Goal: Information Seeking & Learning: Learn about a topic

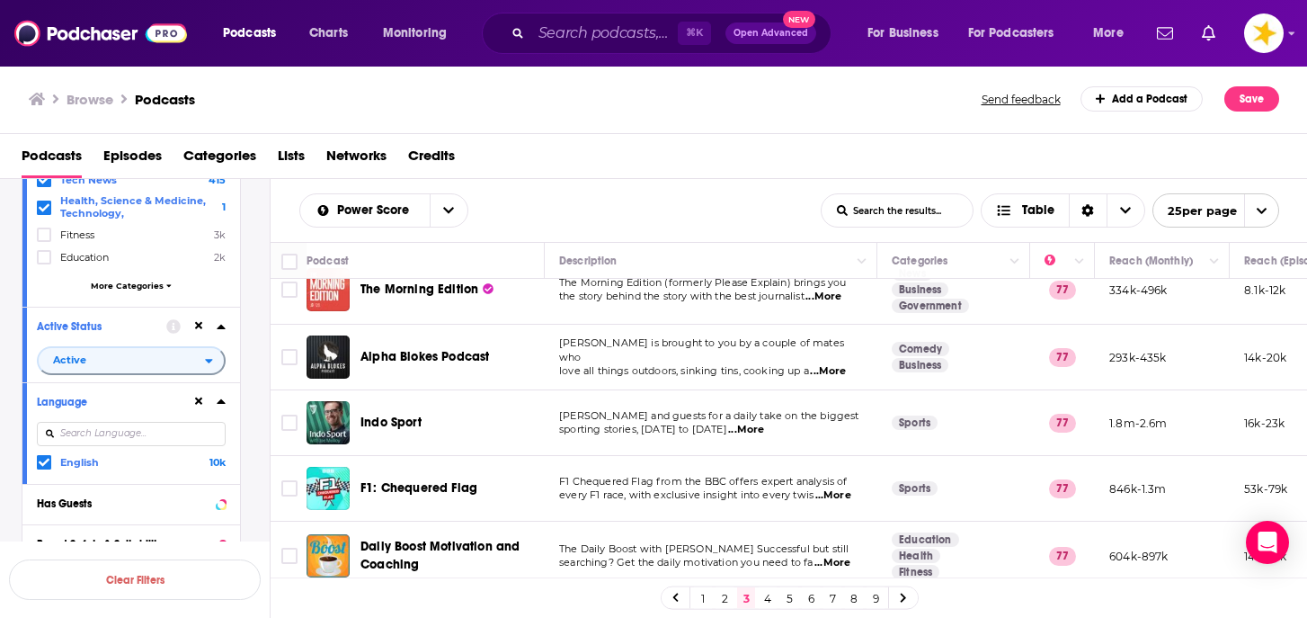
scroll to position [330, 0]
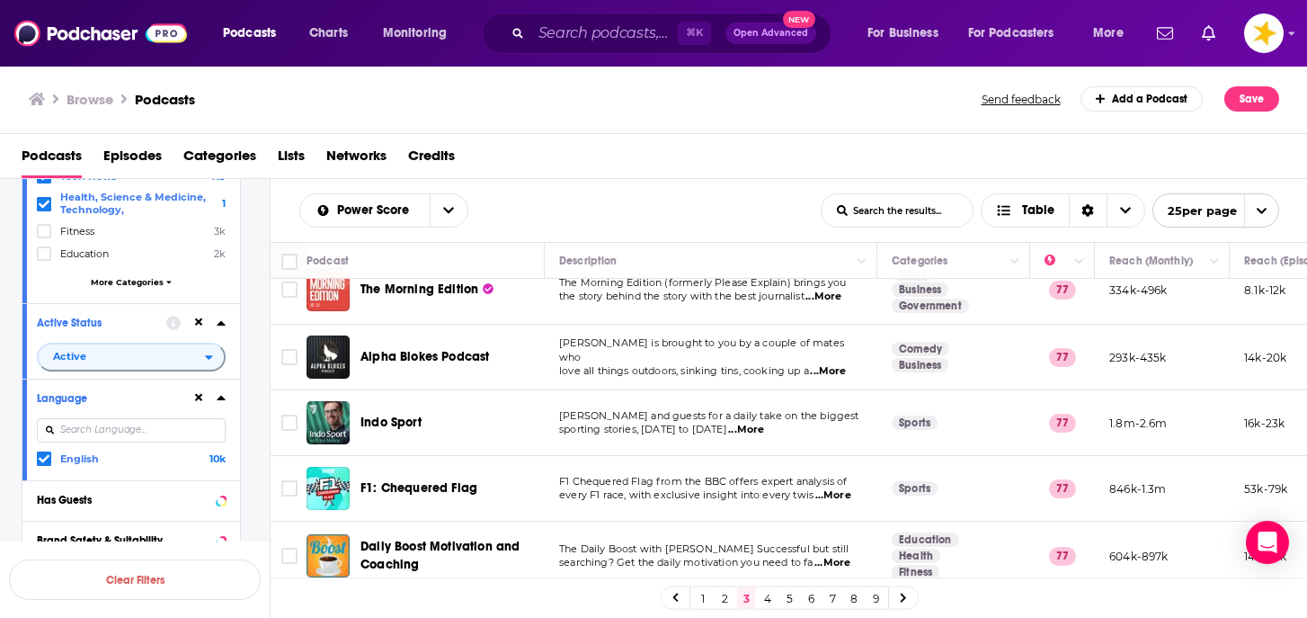
click at [593, 138] on div "Podcasts Episodes Categories Lists Networks Credits" at bounding box center [654, 156] width 1308 height 45
click at [763, 596] on link "4" at bounding box center [768, 598] width 18 height 22
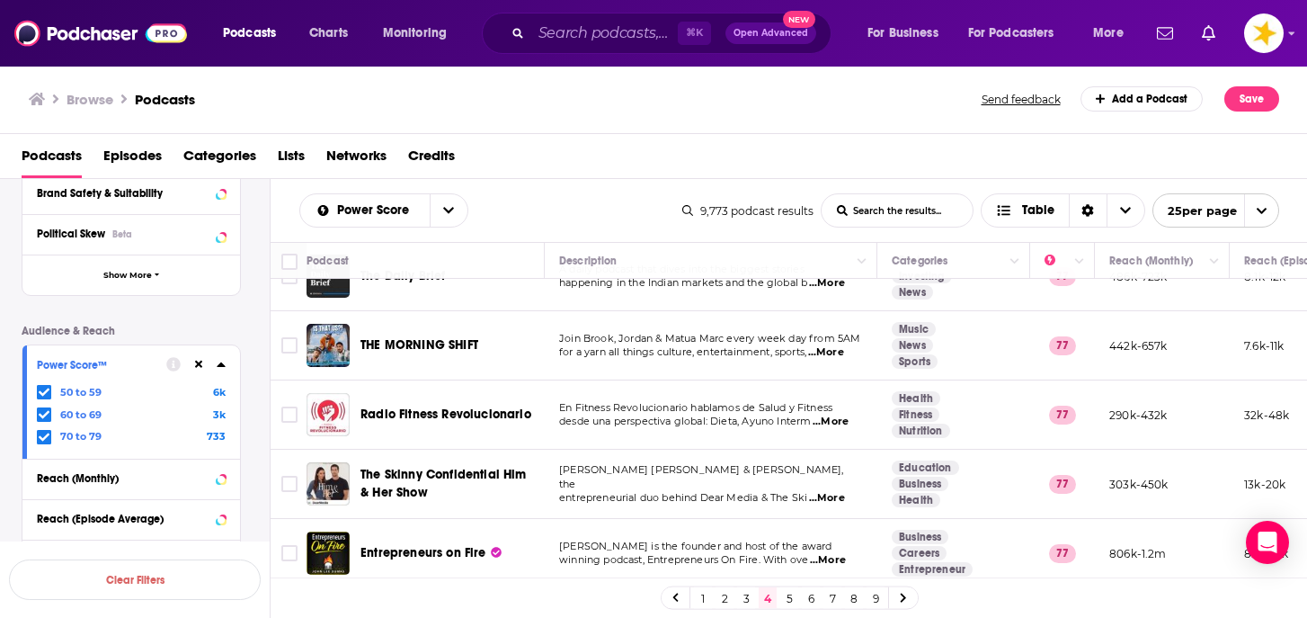
scroll to position [682, 0]
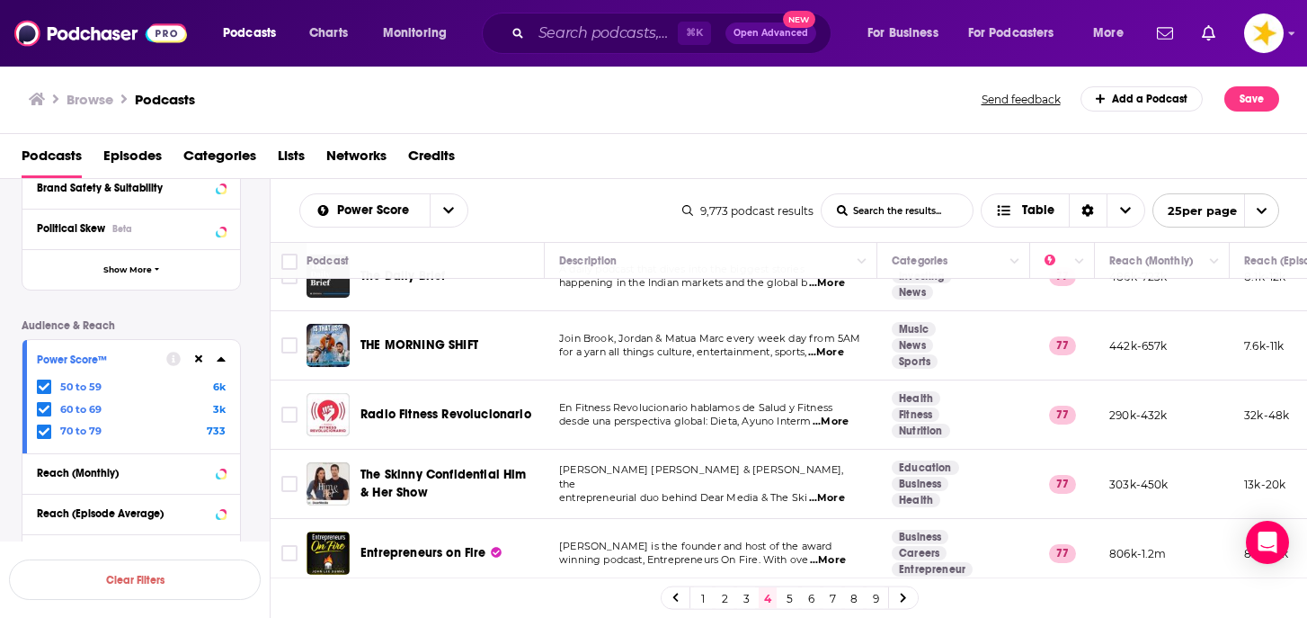
click at [51, 431] on div at bounding box center [46, 431] width 18 height 15
click at [44, 435] on input "multiSelectOption-70-2" at bounding box center [44, 435] width 0 height 0
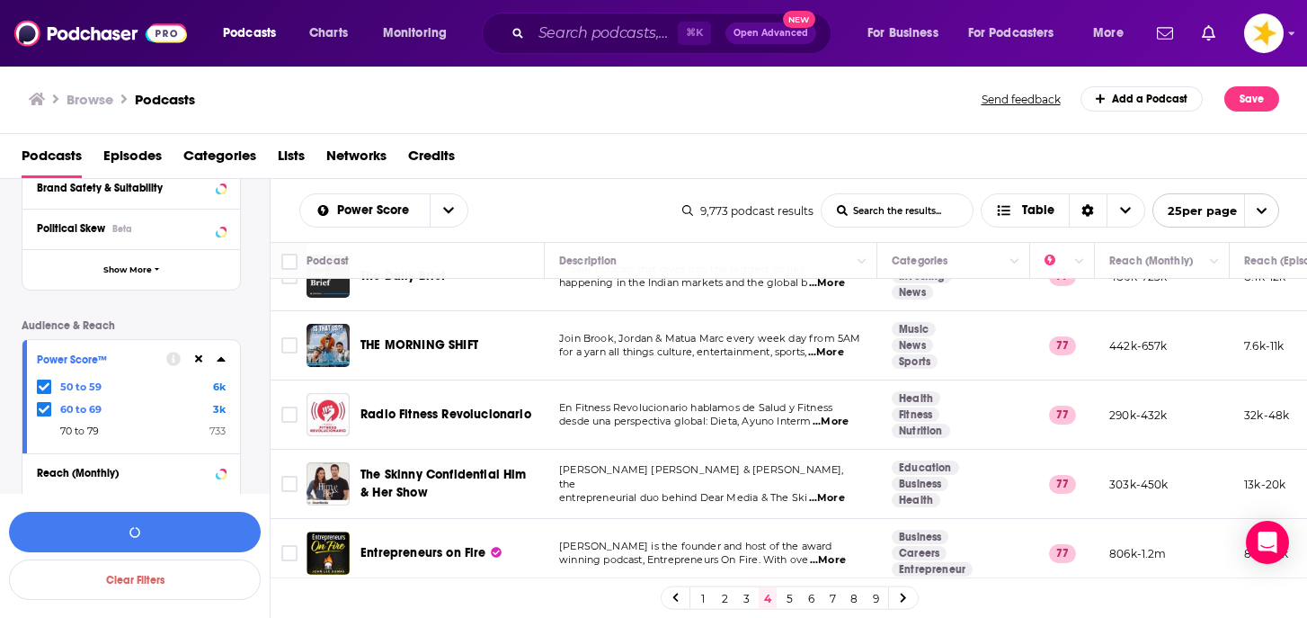
scroll to position [702, 0]
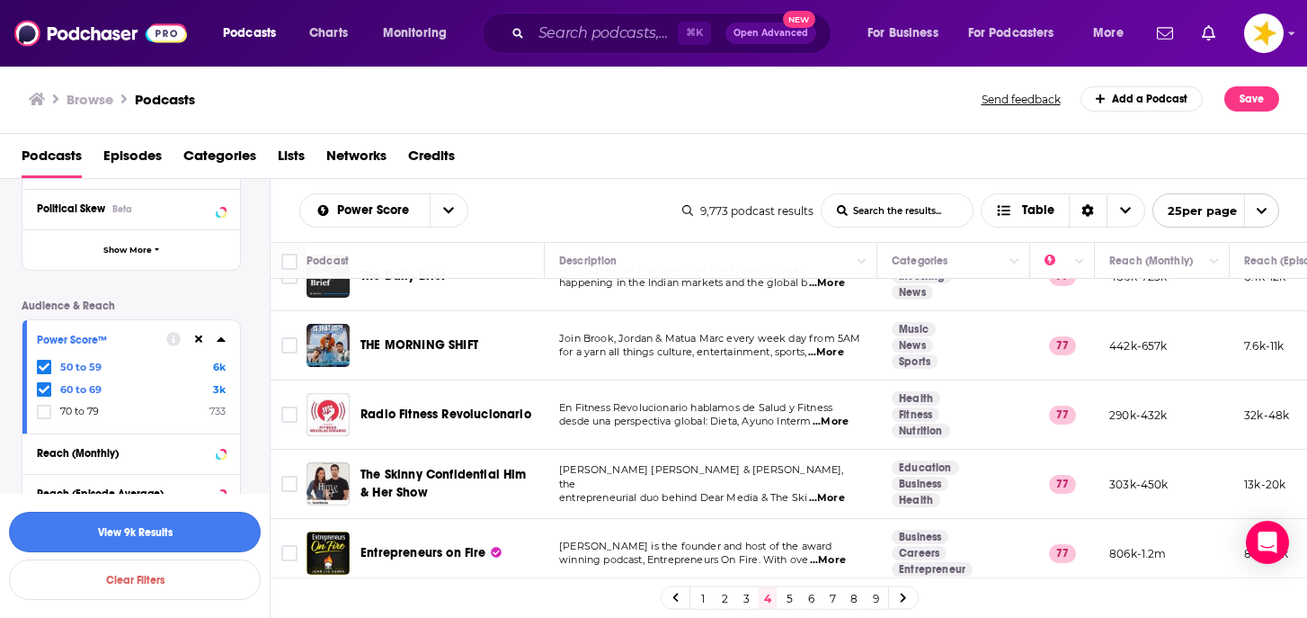
click at [144, 540] on button "View 9k Results" at bounding box center [135, 532] width 252 height 40
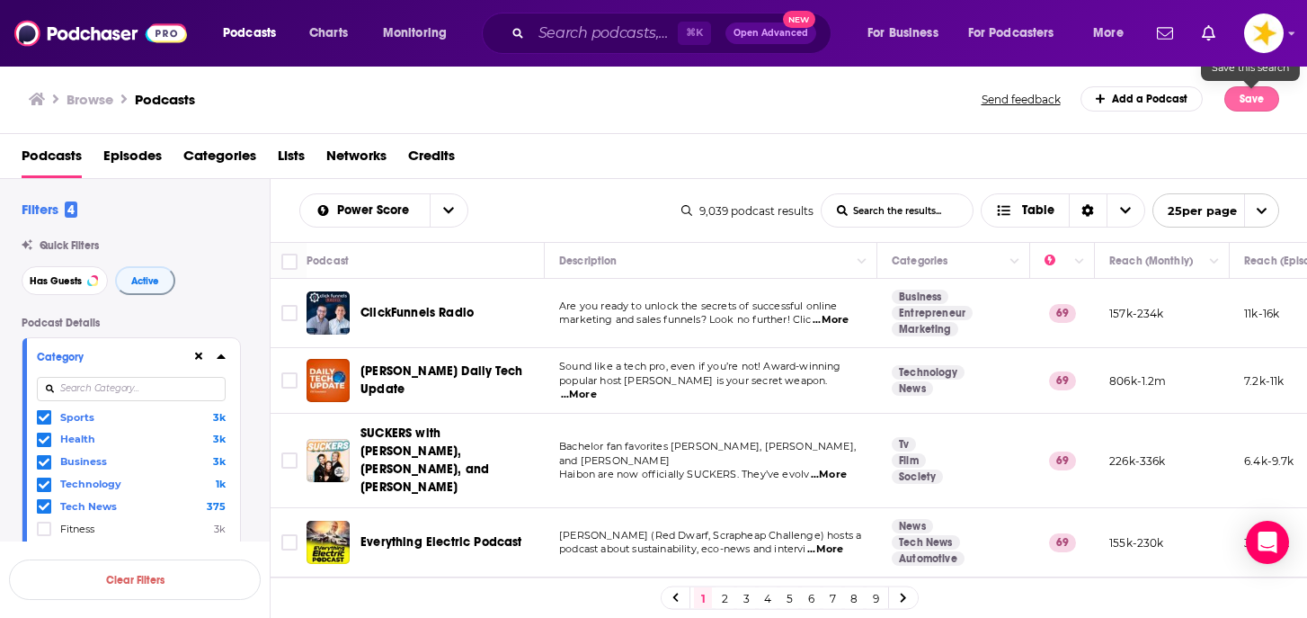
click at [1272, 98] on button "Save" at bounding box center [1252, 98] width 55 height 25
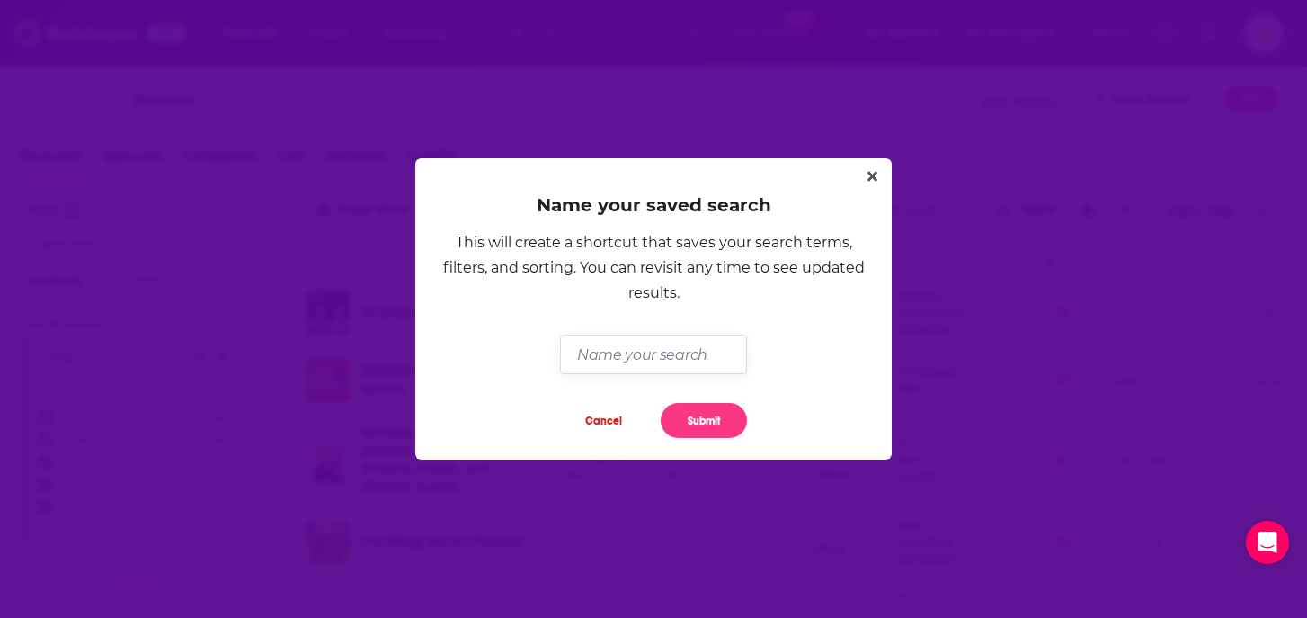
click at [663, 359] on input "Dialog" at bounding box center [653, 353] width 186 height 39
type input "amy"
click at [724, 421] on button "Submit" at bounding box center [704, 420] width 86 height 35
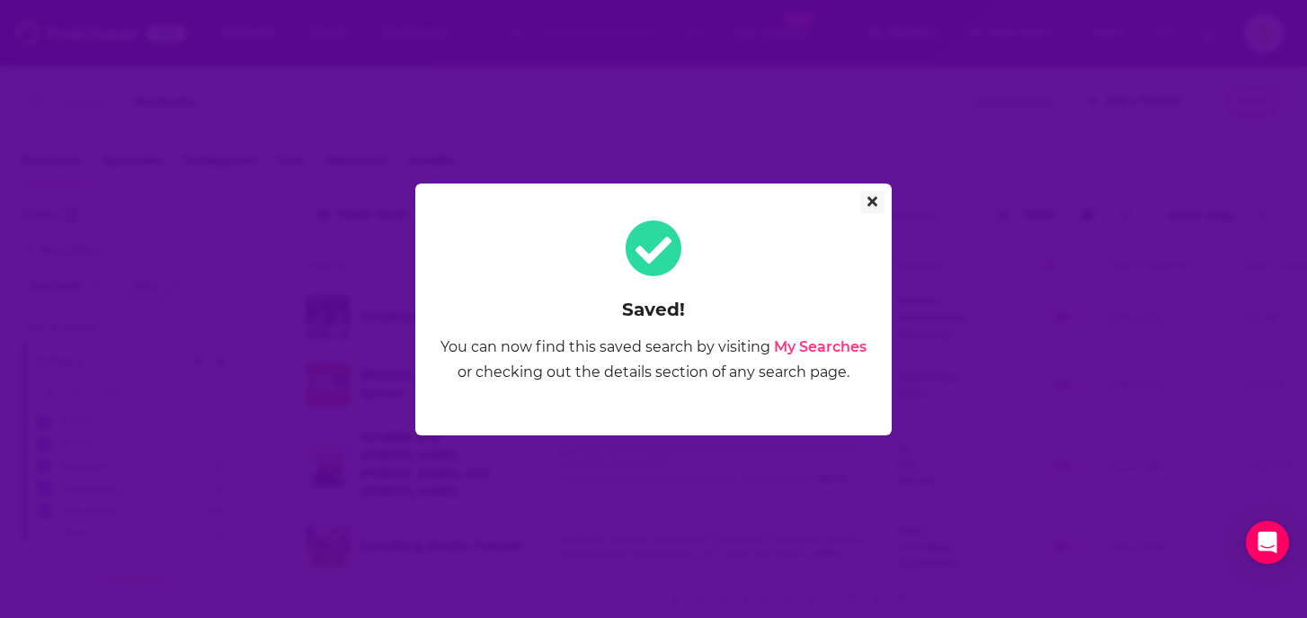
click at [871, 195] on icon "Close" at bounding box center [873, 201] width 10 height 14
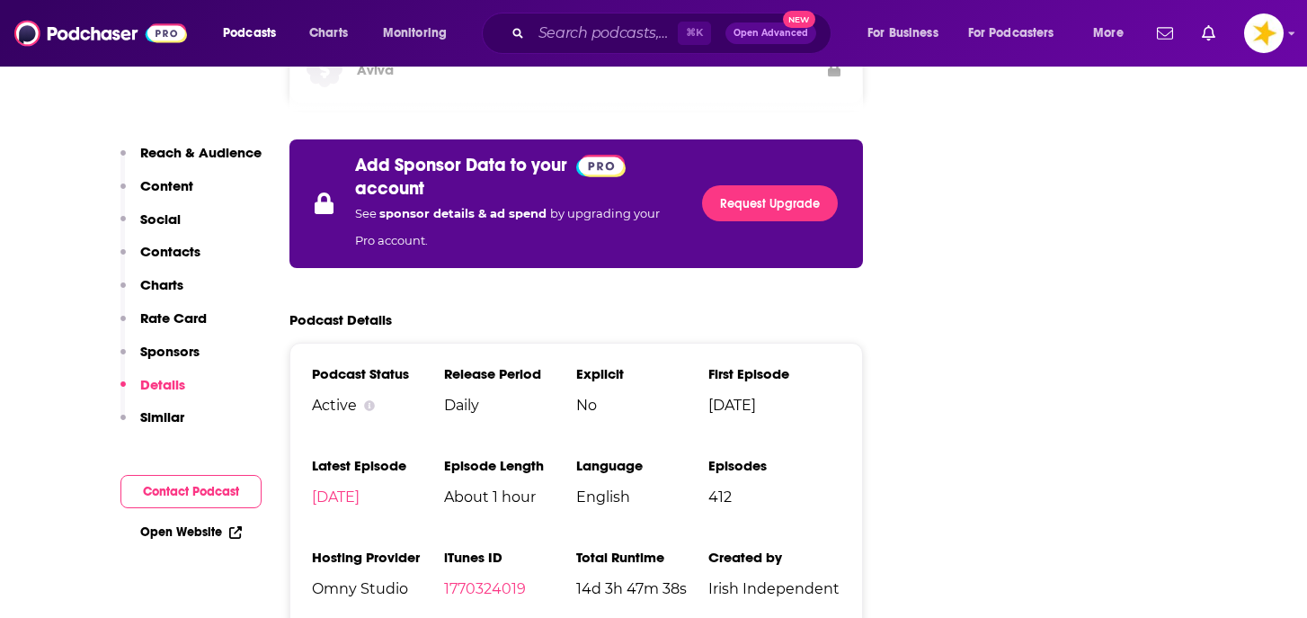
scroll to position [3308, 0]
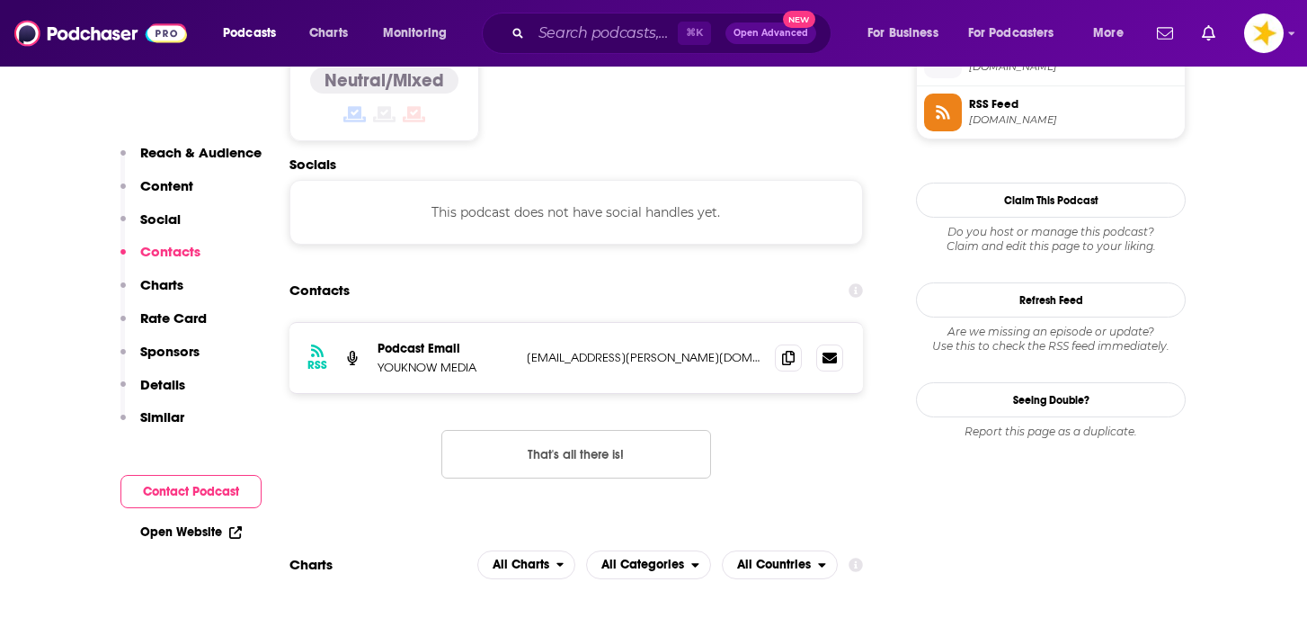
scroll to position [1495, 0]
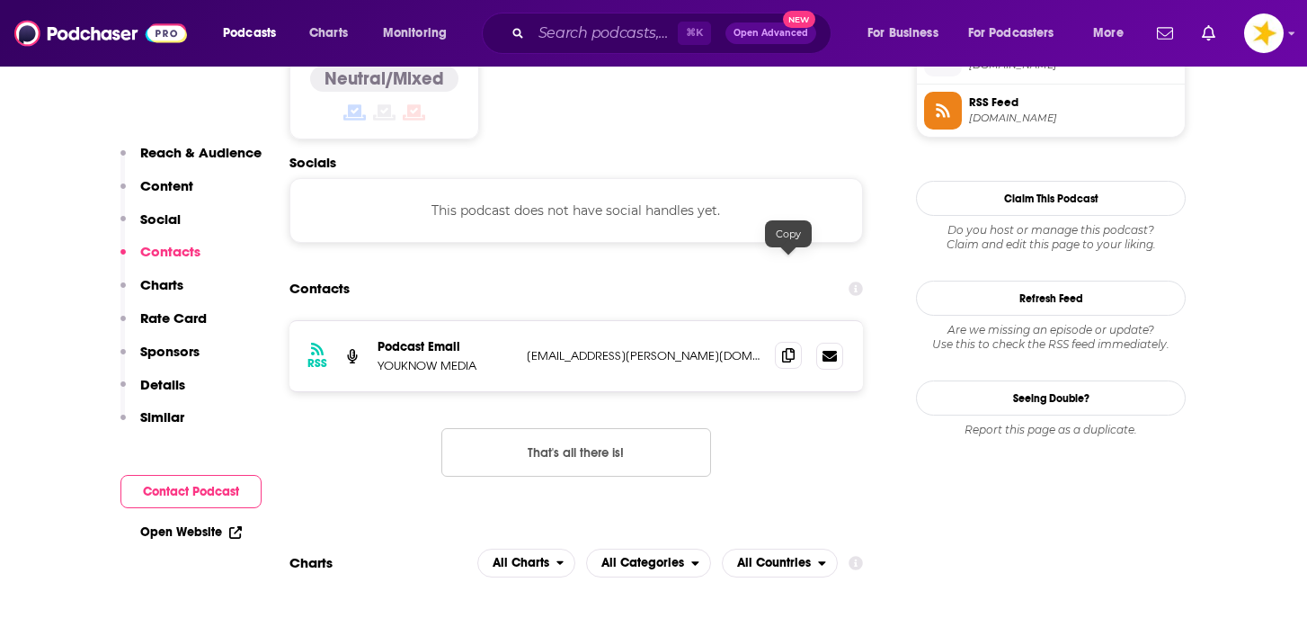
click at [785, 342] on span at bounding box center [788, 355] width 27 height 27
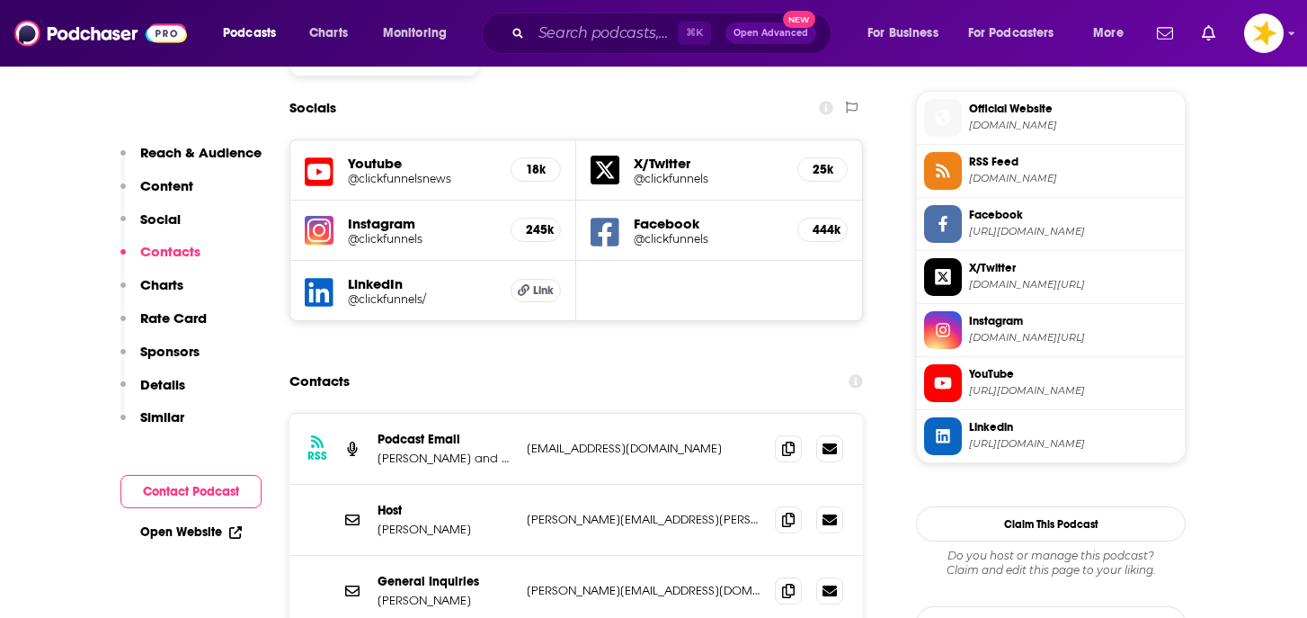
scroll to position [1602, 0]
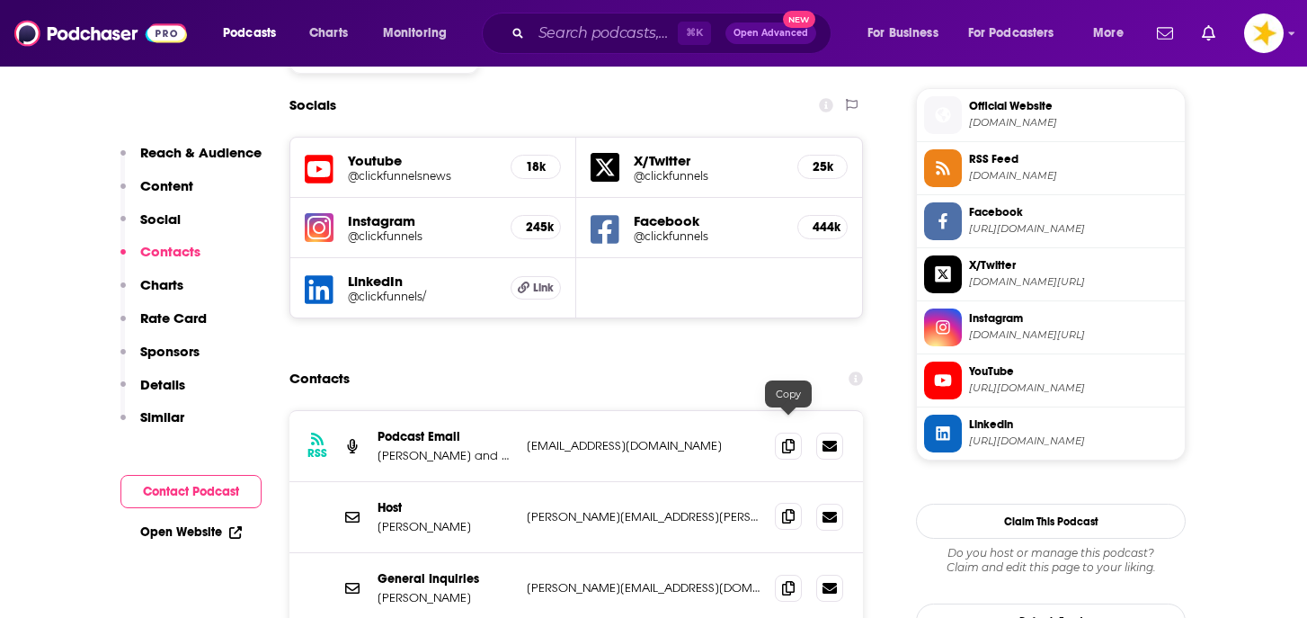
click at [794, 503] on span at bounding box center [788, 516] width 27 height 27
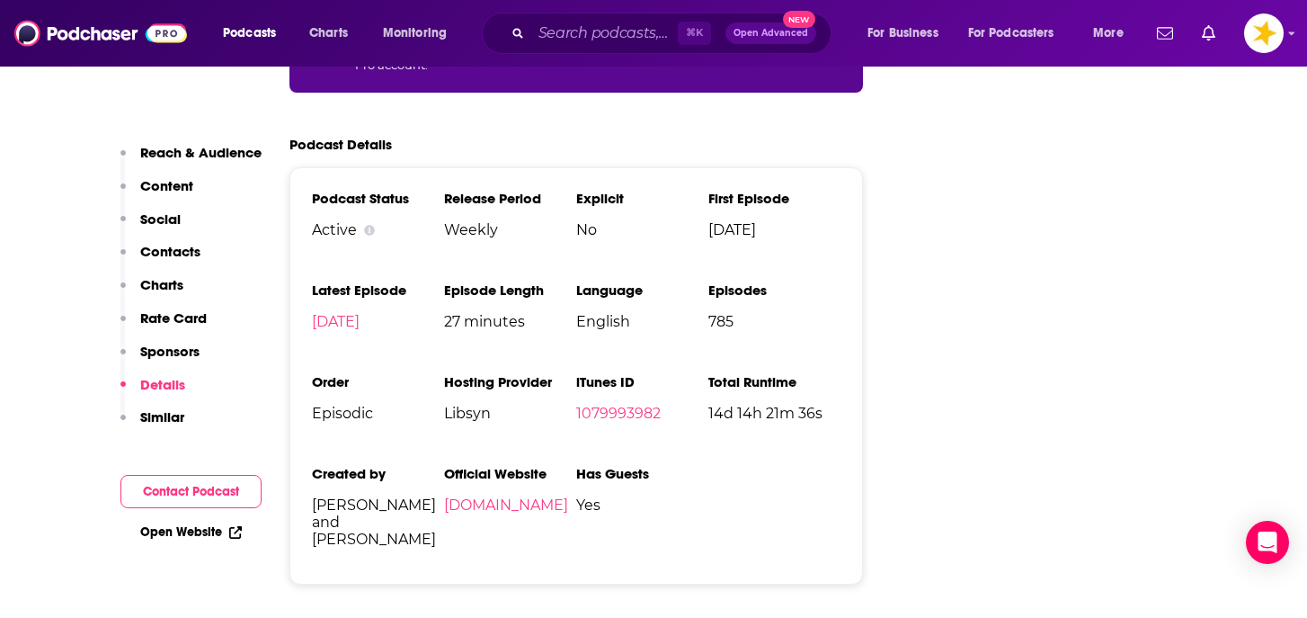
scroll to position [3531, 0]
click at [607, 464] on li "Has Guests Yes" at bounding box center [642, 512] width 132 height 97
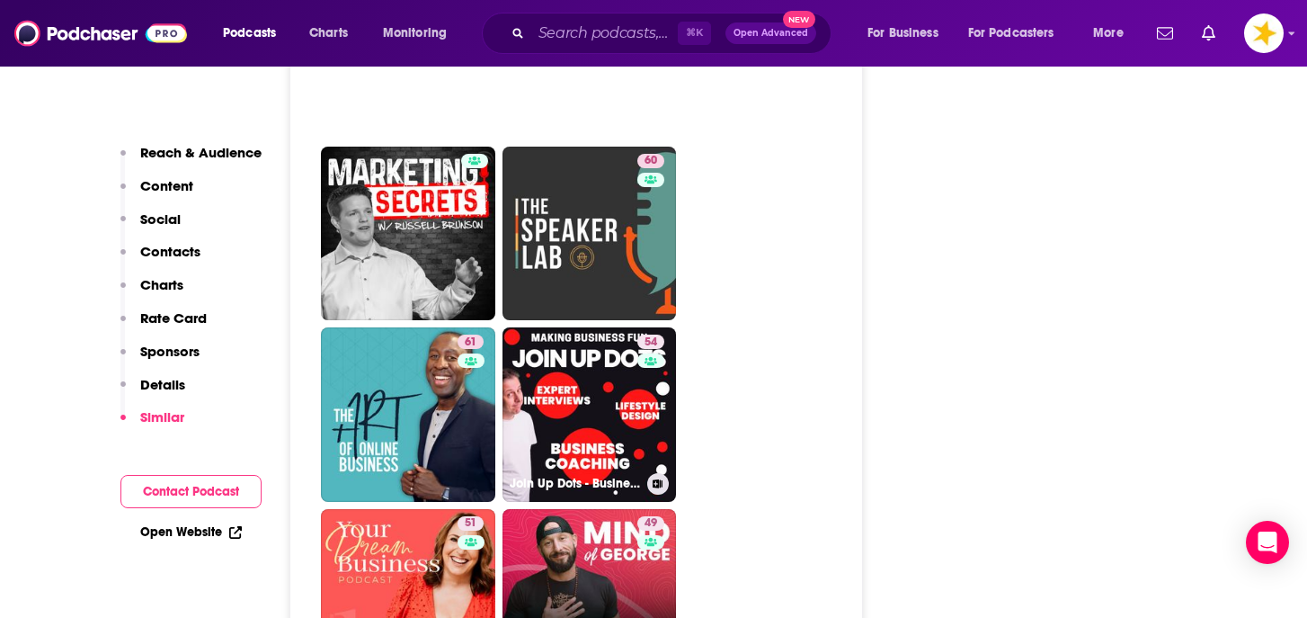
scroll to position [4293, 0]
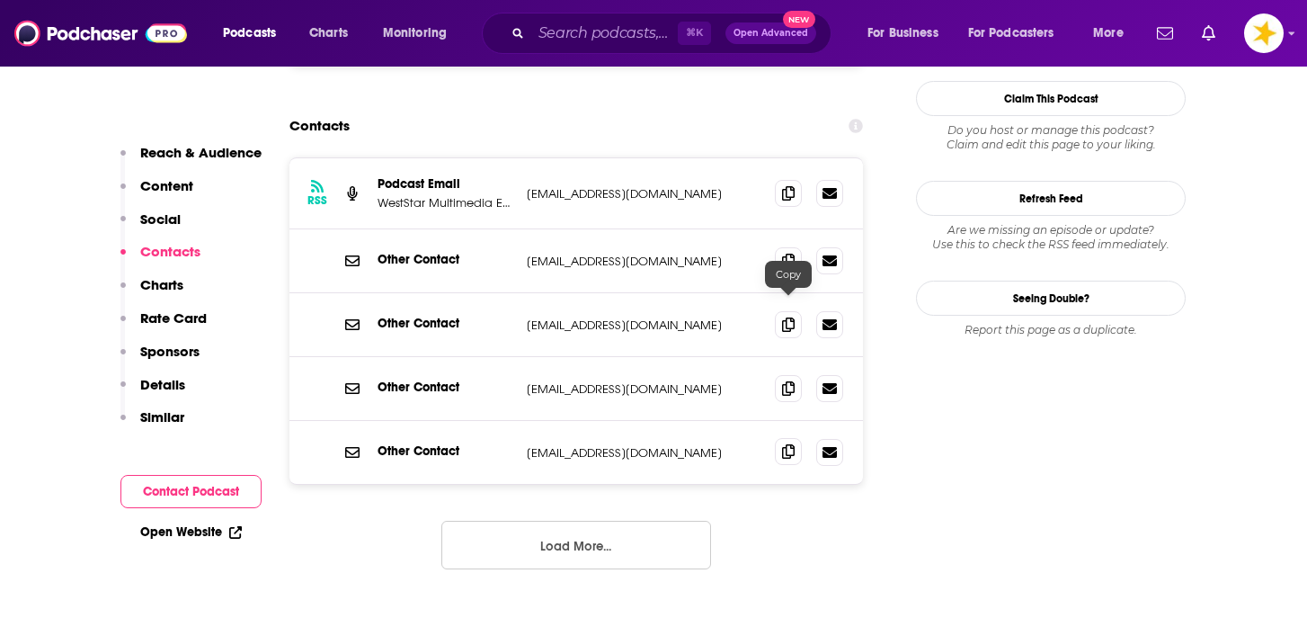
scroll to position [1799, 0]
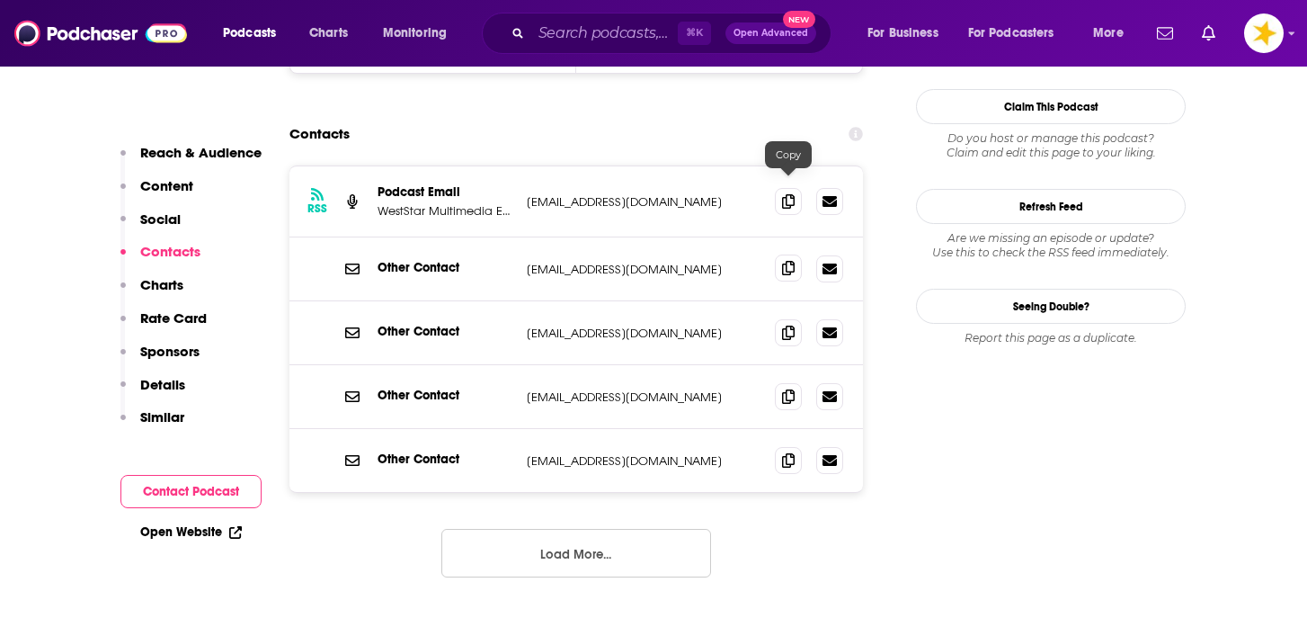
click at [789, 261] on icon at bounding box center [788, 268] width 13 height 14
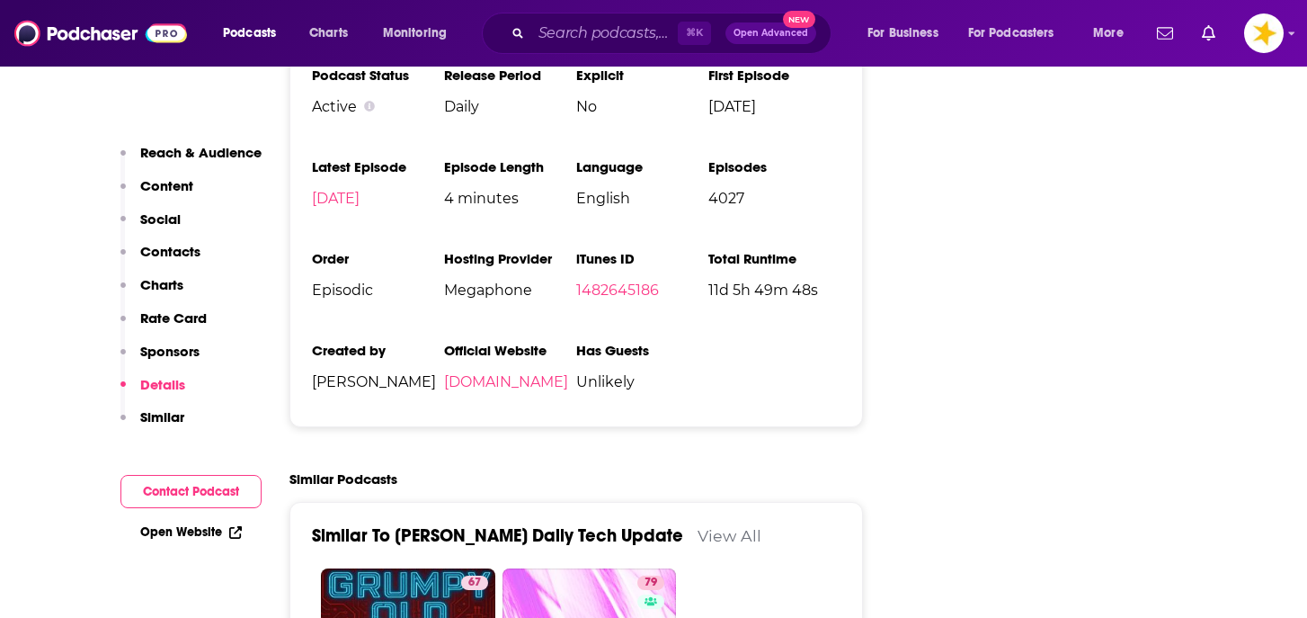
scroll to position [3590, 0]
